Goal: Find specific page/section: Find specific page/section

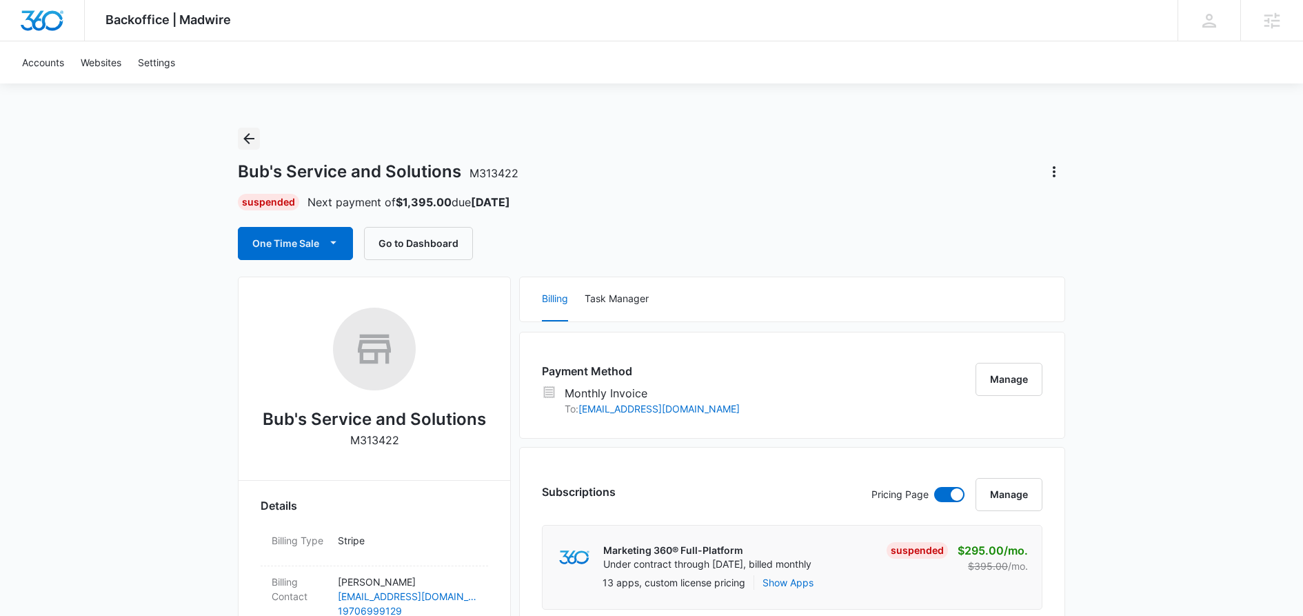
click at [247, 133] on icon "Back" at bounding box center [249, 138] width 17 height 17
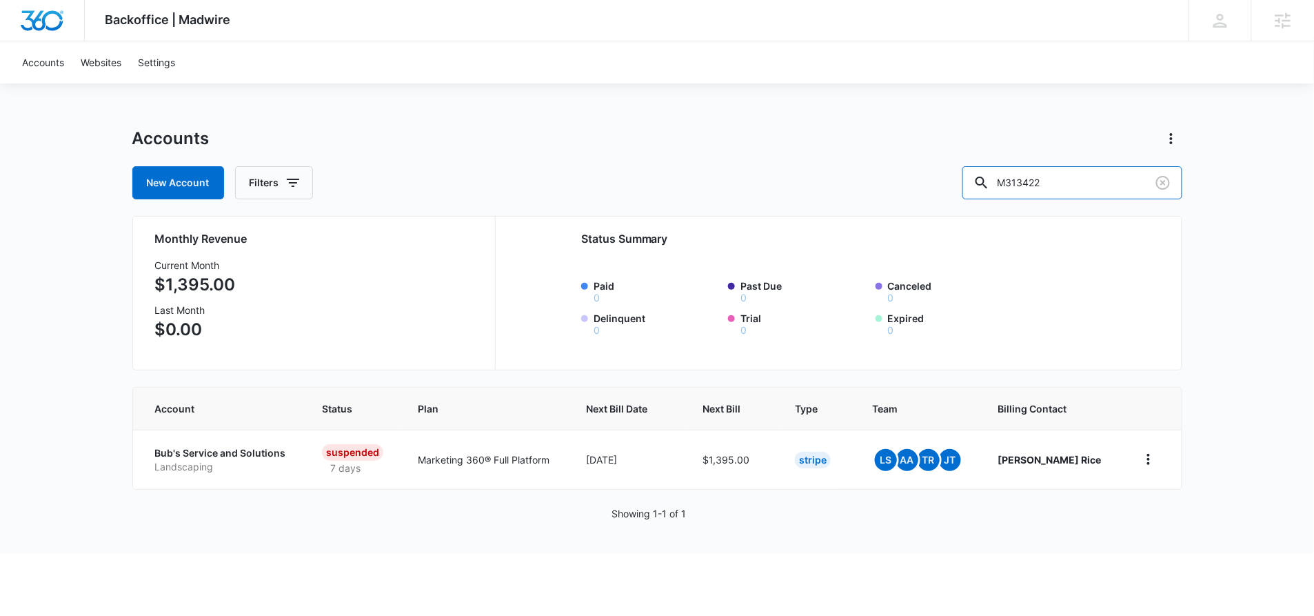
drag, startPoint x: 1102, startPoint y: 185, endPoint x: 945, endPoint y: 183, distance: 156.5
click at [961, 184] on div "New Account Filters M313422" at bounding box center [657, 182] width 1050 height 33
paste input "173020"
type input "M173020"
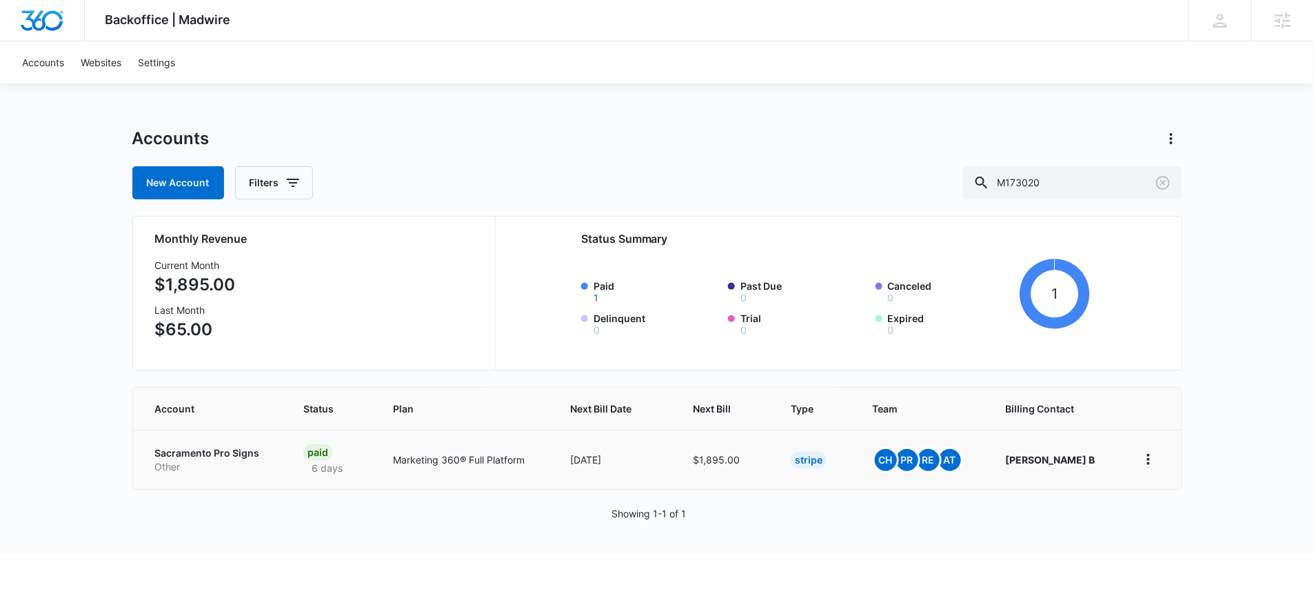
click at [221, 454] on p "Sacramento Pro Signs" at bounding box center [213, 453] width 116 height 14
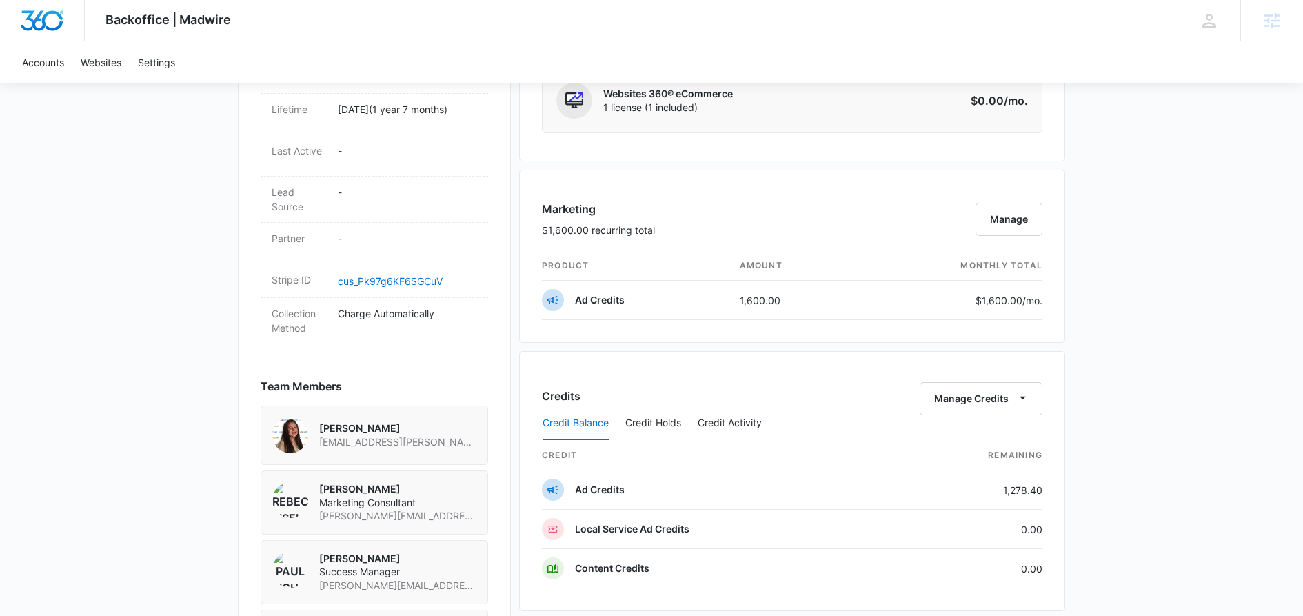
scroll to position [726, 0]
